Goal: Find specific page/section: Find specific page/section

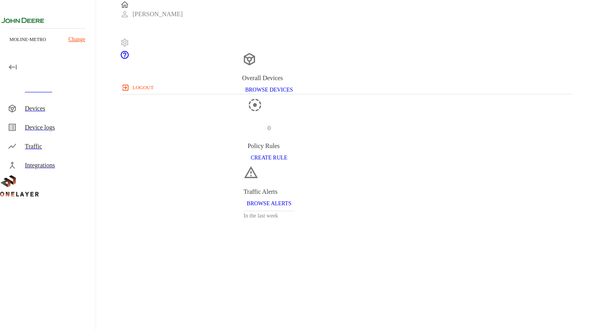
click at [37, 105] on div "Devices" at bounding box center [57, 108] width 64 height 9
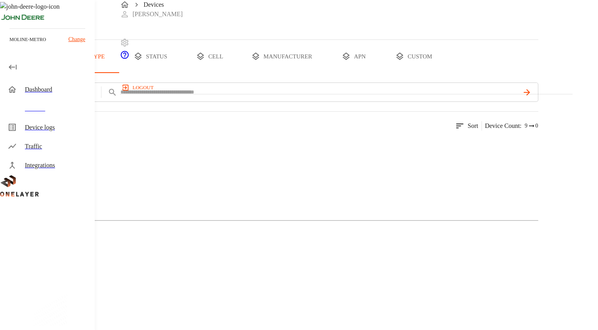
click at [239, 73] on button "cell" at bounding box center [209, 56] width 59 height 33
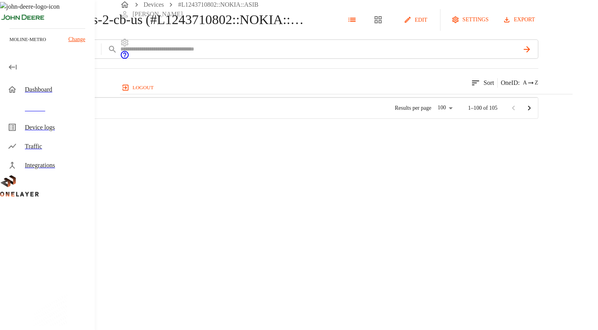
click at [125, 31] on div "davnwks-2-cb-us (#L1243710802::NOKIA::ASIB)" at bounding box center [153, 20] width 307 height 22
click at [9, 24] on icon at bounding box center [4, 19] width 9 height 9
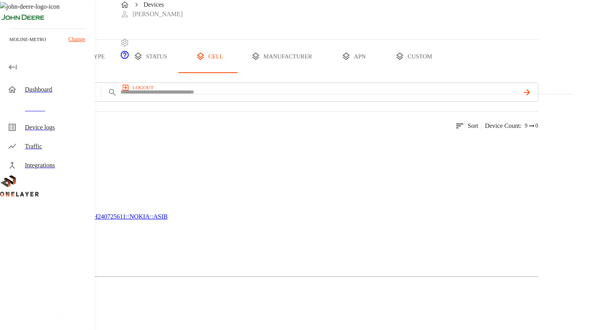
click at [62, 73] on button "all devices" at bounding box center [31, 56] width 62 height 33
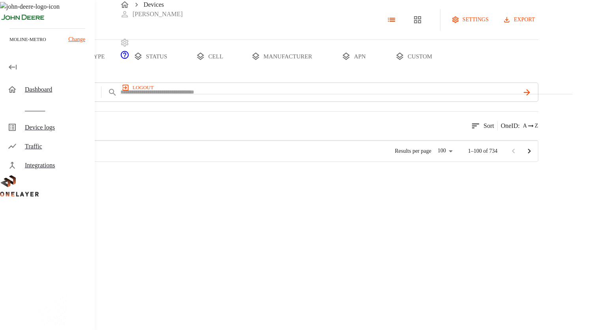
scroll to position [187, 446]
click at [143, 61] on icon "device tabs" at bounding box center [137, 56] width 9 height 9
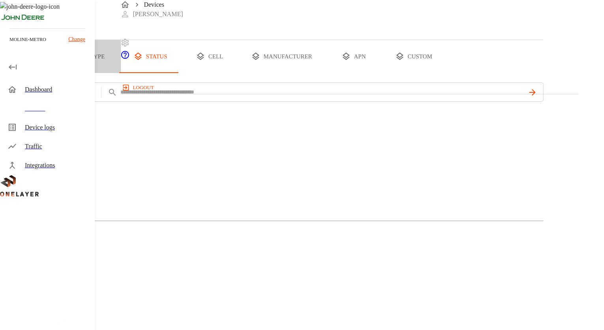
click at [121, 73] on button "type" at bounding box center [91, 56] width 59 height 33
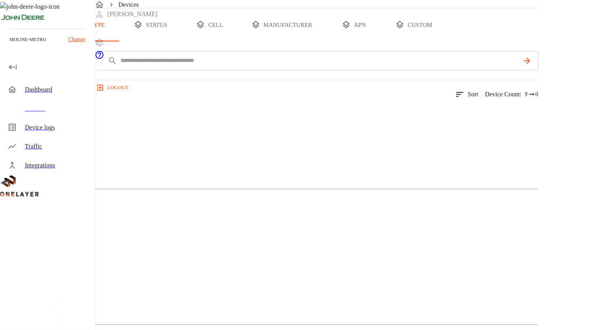
scroll to position [31, 0]
